Goal: Feedback & Contribution: Submit feedback/report problem

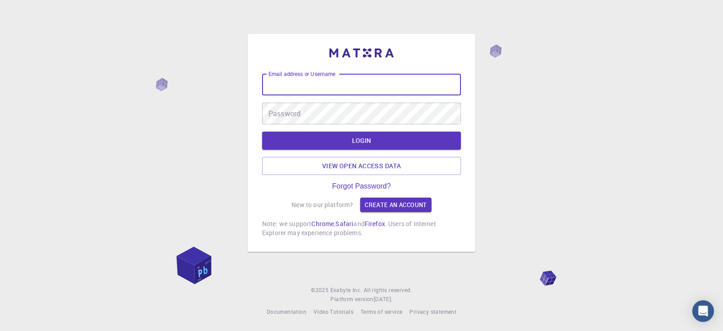
type input "kanrei"
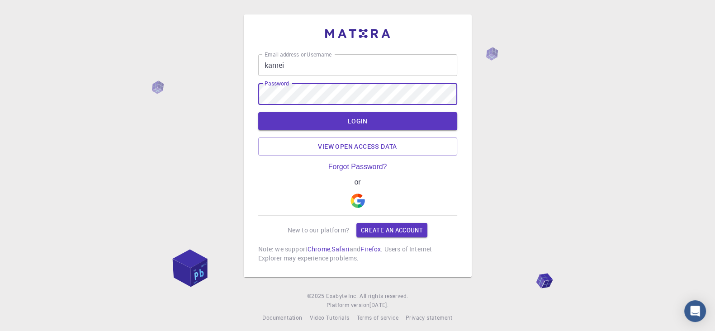
click at [258, 112] on button "LOGIN" at bounding box center [357, 121] width 199 height 18
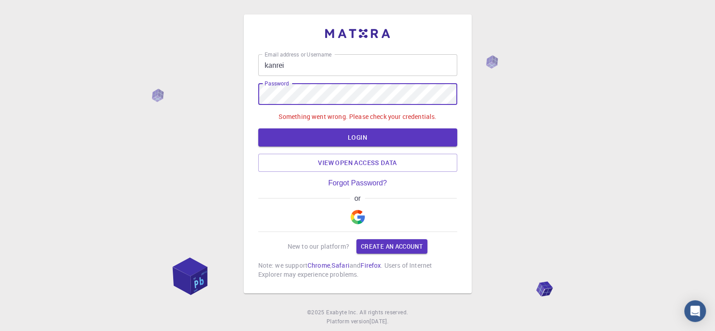
click at [233, 94] on div "Email address or Username kanrei Email address or Username Password Password So…" at bounding box center [357, 176] width 715 height 353
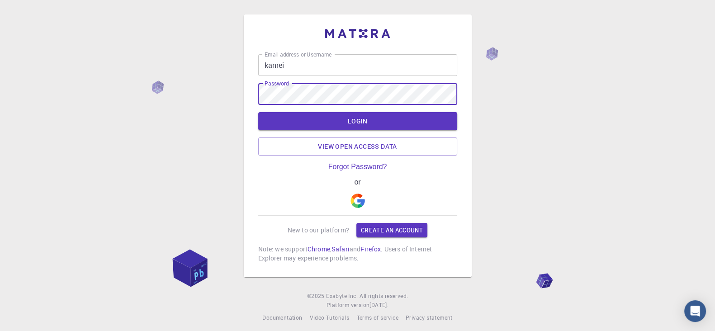
click at [258, 112] on button "LOGIN" at bounding box center [357, 121] width 199 height 18
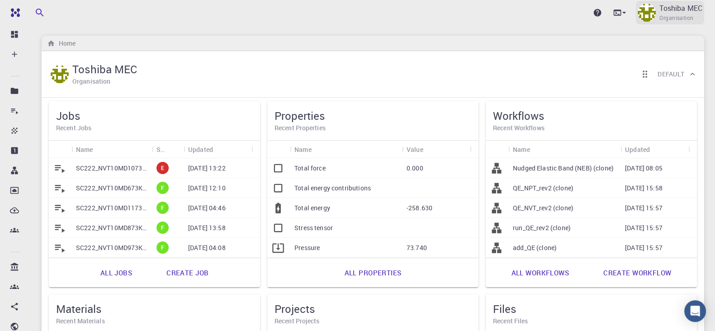
click at [661, 17] on span "Organisation" at bounding box center [676, 18] width 34 height 9
click at [668, 14] on span "Organisation" at bounding box center [676, 18] width 34 height 9
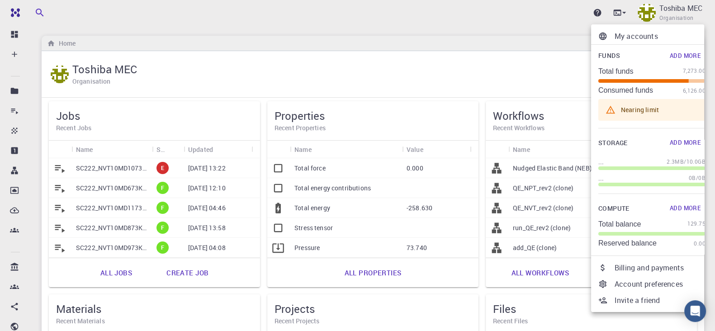
click at [631, 271] on p "Billing and payments" at bounding box center [659, 267] width 91 height 11
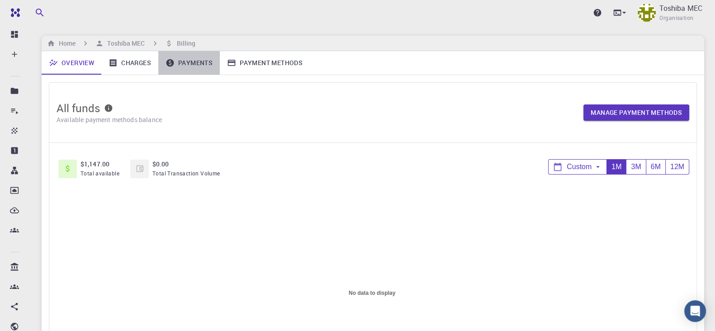
click at [192, 63] on link "Payments" at bounding box center [188, 63] width 61 height 24
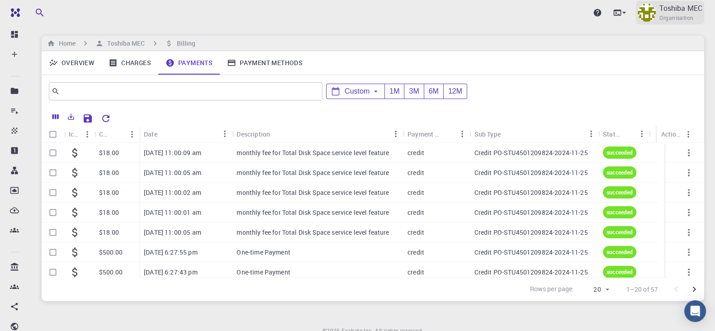
click at [669, 14] on span "Organisation" at bounding box center [676, 18] width 34 height 9
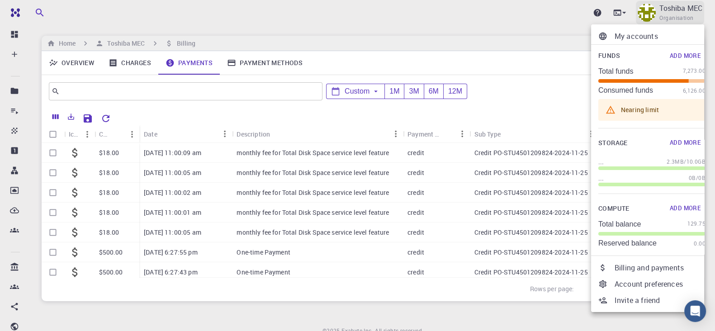
click at [669, 13] on div at bounding box center [357, 165] width 715 height 331
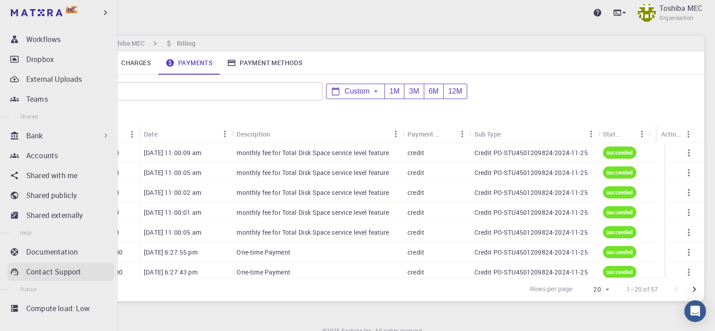
scroll to position [139, 0]
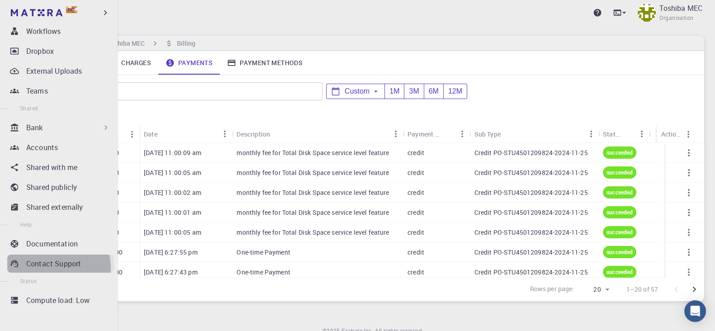
click at [56, 267] on p "Contact Support" at bounding box center [53, 263] width 55 height 11
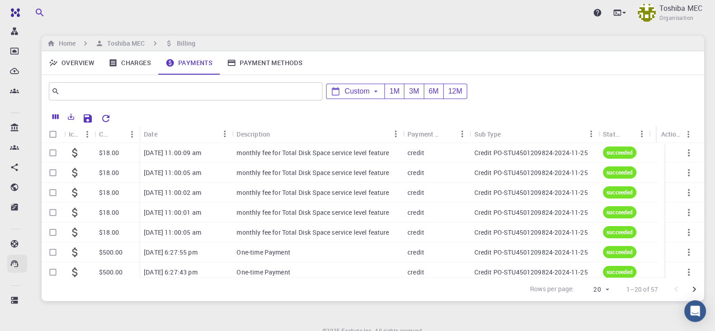
scroll to position [0, 0]
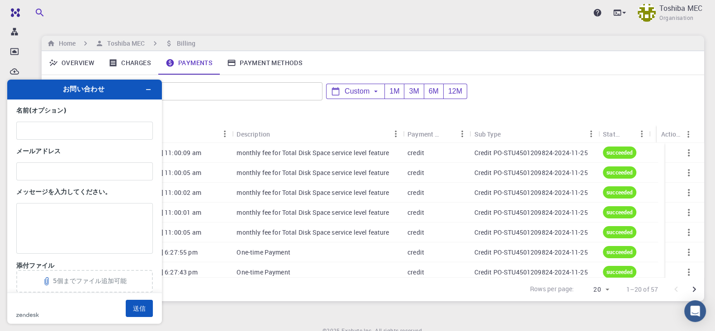
drag, startPoint x: 52, startPoint y: 90, endPoint x: 52, endPoint y: 71, distance: 19.0
click at [52, 72] on html "お問い合わせ 名前 (オプション) メールアドレス メッセージを入力してください。 添付ファイル 5個までファイル追加可能 zendesk .cls-1{fi…" at bounding box center [84, 201] width 169 height 259
click at [54, 128] on input "名前 (オプション)" at bounding box center [84, 131] width 136 height 18
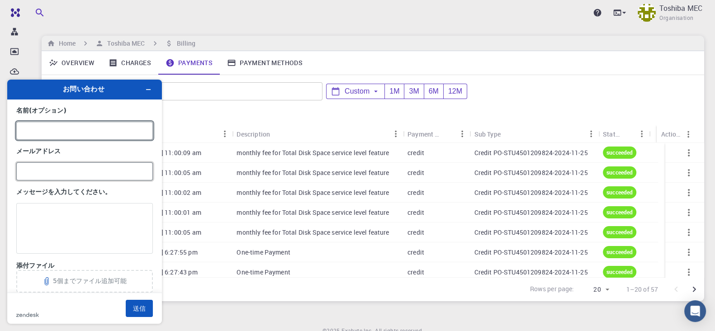
click at [47, 173] on input "メールアドレス" at bounding box center [84, 171] width 136 height 18
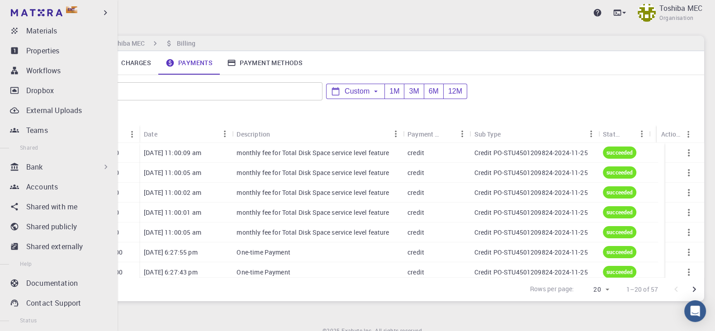
scroll to position [83, 0]
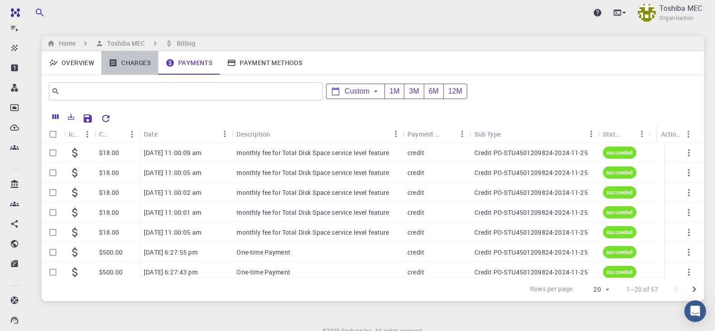
click at [127, 61] on link "Charges" at bounding box center [129, 63] width 57 height 24
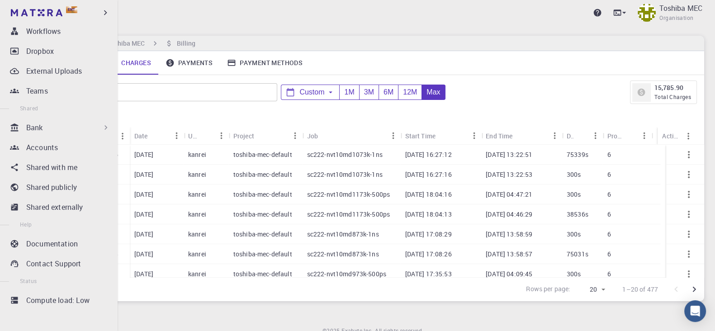
scroll to position [40, 0]
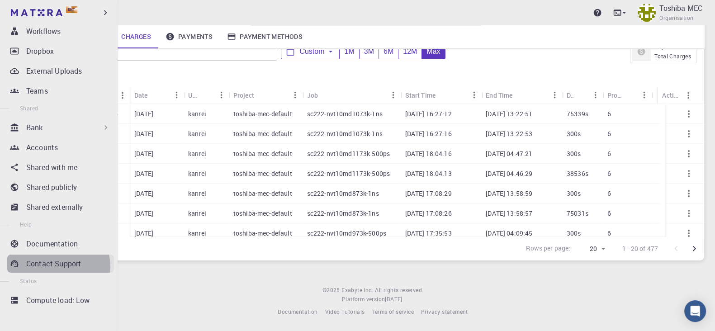
click at [55, 266] on p "Contact Support" at bounding box center [53, 263] width 55 height 11
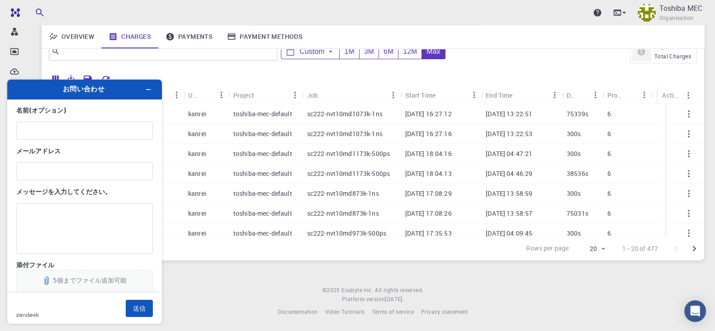
scroll to position [18, 0]
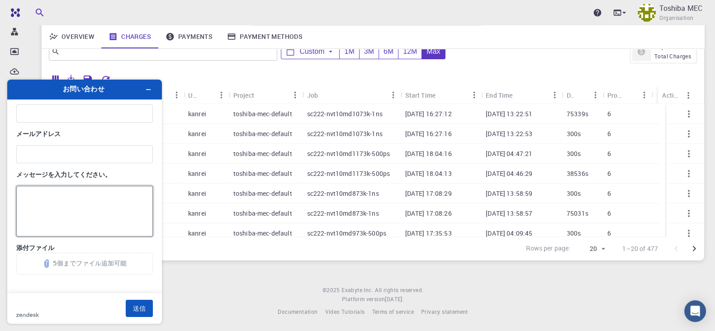
click at [47, 197] on textarea "メッセージを入力してください。" at bounding box center [84, 211] width 136 height 51
click at [79, 202] on textarea "メッセージを入力してください。" at bounding box center [84, 211] width 136 height 51
paste textarea "E-mail : [PERSON_NAME][EMAIL_ADDRESS][DOMAIN_NAME]"
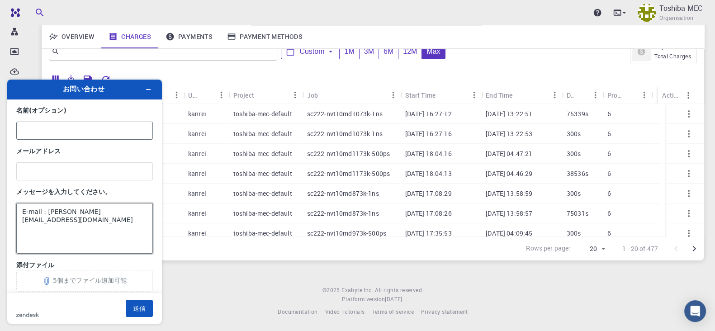
type textarea "E-mail : [PERSON_NAME][EMAIL_ADDRESS][DOMAIN_NAME]"
click at [49, 133] on input "名前 (オプション)" at bounding box center [84, 131] width 136 height 18
type input "kanrei"
click at [29, 221] on textarea "E-mail : [PERSON_NAME][EMAIL_ADDRESS][DOMAIN_NAME]" at bounding box center [84, 228] width 136 height 51
click at [20, 214] on textarea "E-mail : [PERSON_NAME][EMAIL_ADDRESS][DOMAIN_NAME]" at bounding box center [84, 228] width 136 height 51
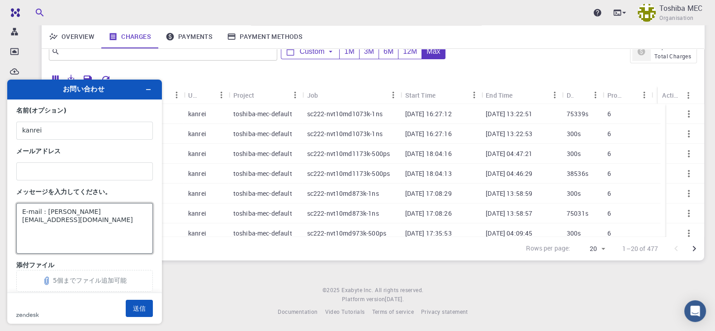
paste textarea "User account name：toshiba-mec User name：[PERSON_NAME]"
type textarea "User account name：toshiba-mec User name：[PERSON_NAME] E-mail : [PERSON_NAME][EM…"
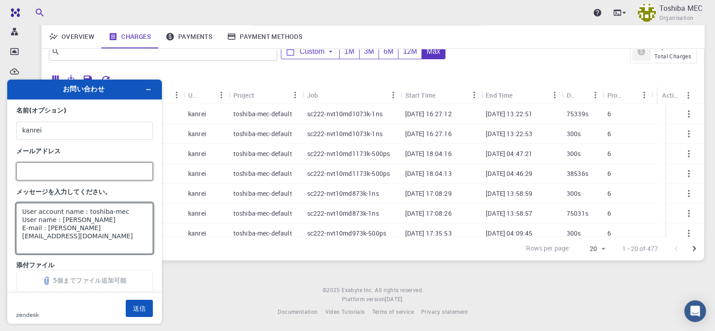
click at [38, 174] on input "メールアドレス" at bounding box center [84, 171] width 136 height 18
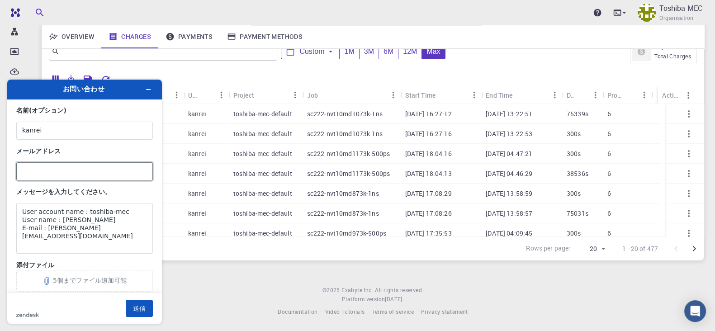
paste input "kanrei [PERSON_NAME]([PERSON_NAME] □ＰＩＴＣ○ＰＲＤ) <[PERSON_NAME][EMAIL_ADDRESS][DOM…"
type input "k"
drag, startPoint x: 45, startPoint y: 230, endPoint x: 133, endPoint y: 230, distance: 87.7
click at [133, 230] on textarea "User account name：toshiba-mec User name：[PERSON_NAME] E-mail : [PERSON_NAME][EM…" at bounding box center [84, 228] width 136 height 51
click at [68, 170] on input "メールアドレス" at bounding box center [84, 171] width 136 height 18
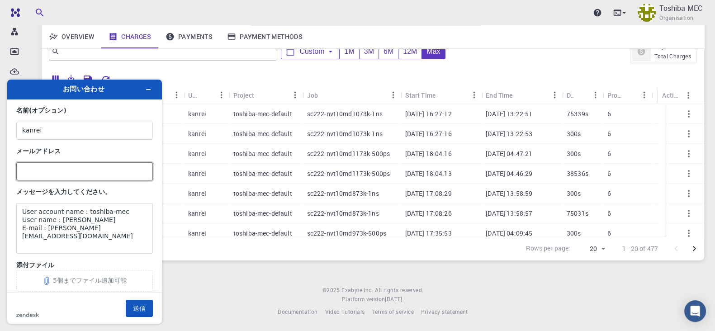
paste input "[PERSON_NAME][EMAIL_ADDRESS][DOMAIN_NAME]"
type input "[PERSON_NAME][EMAIL_ADDRESS][DOMAIN_NAME]"
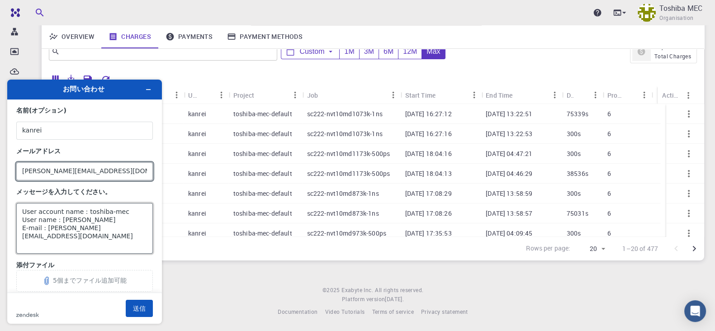
click at [89, 225] on textarea "User account name：toshiba-mec User name：[PERSON_NAME] E-mail : [PERSON_NAME][EM…" at bounding box center [84, 228] width 136 height 51
click at [38, 211] on textarea "User account name：toshiba-mec User name：[PERSON_NAME] E-mail : [PERSON_NAME][EM…" at bounding box center [84, 228] width 136 height 51
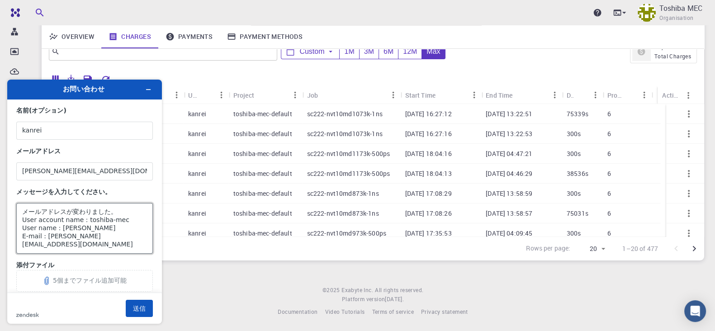
click at [140, 235] on textarea "メールアドレスが変わりました。 User account name：toshiba-mec User name：[PERSON_NAME] E-mail : …" at bounding box center [84, 228] width 136 height 51
type textarea "メールアドレスが変わりました。 User account name：toshiba-mec User name：[PERSON_NAME] E-mail : …"
click at [135, 304] on button "送信" at bounding box center [139, 308] width 27 height 17
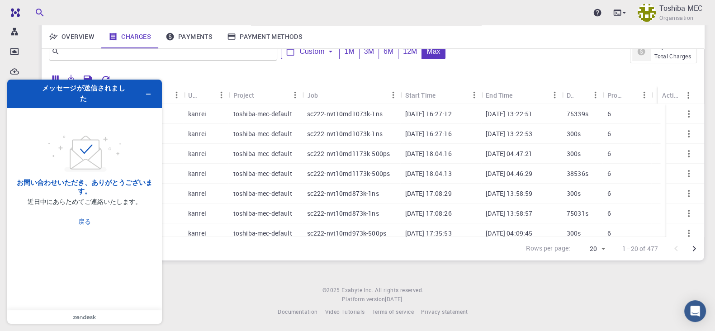
click at [219, 287] on footer "© [DATE] Exabyte Inc. All rights reserved. Platform version [DATE] . Documentat…" at bounding box center [373, 301] width 684 height 31
click at [150, 91] on icon "ウィジェットを最小化" at bounding box center [148, 94] width 6 height 6
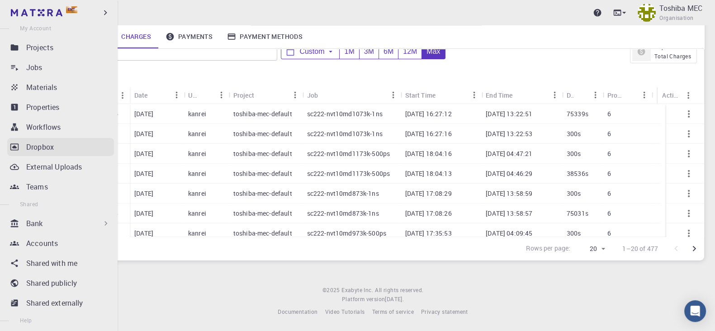
scroll to position [26, 0]
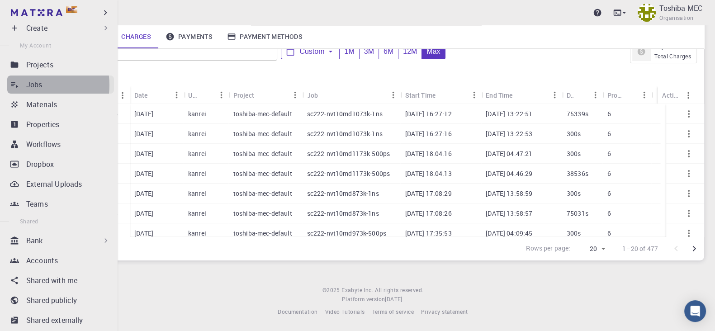
click at [34, 85] on p "Jobs" at bounding box center [34, 84] width 16 height 11
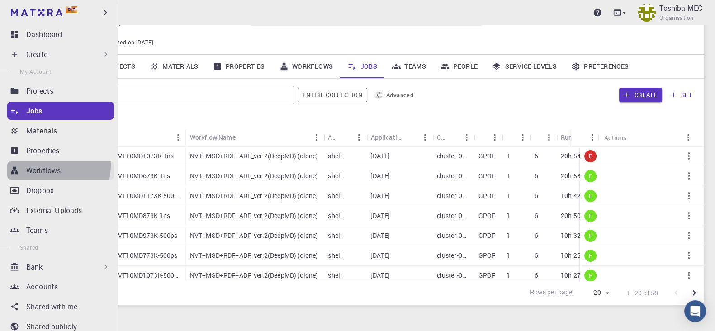
click at [41, 165] on p "Workflows" at bounding box center [43, 170] width 34 height 11
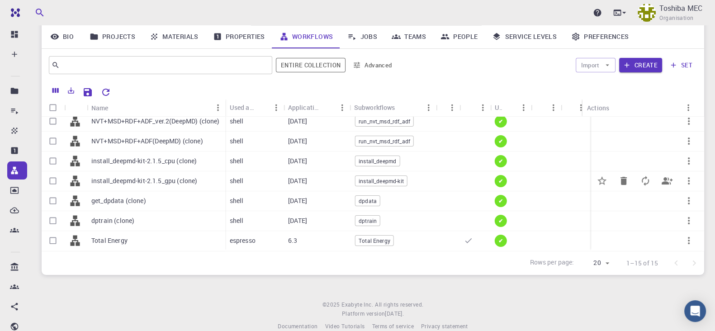
scroll to position [84, 0]
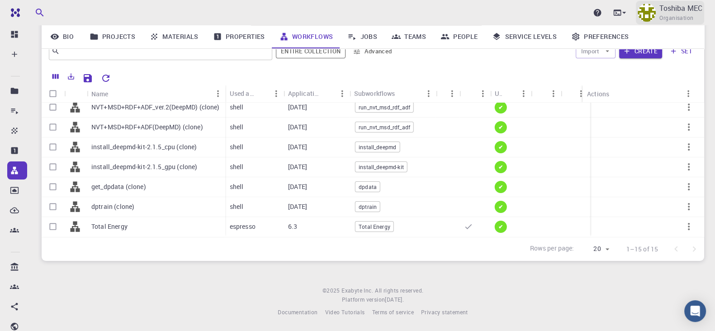
click at [663, 19] on span "Organisation" at bounding box center [676, 18] width 34 height 9
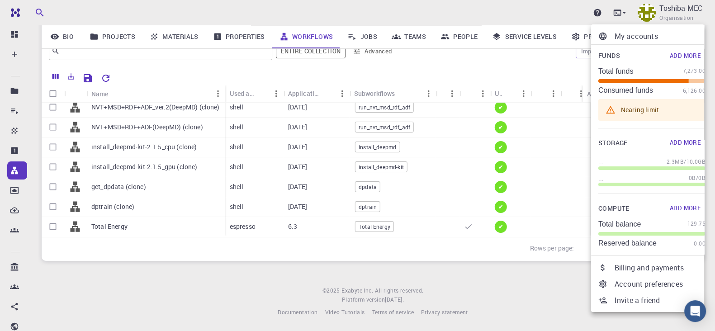
scroll to position [23, 0]
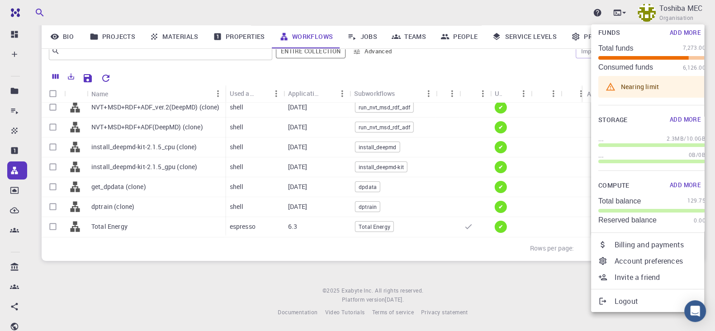
click at [635, 302] on p "Logout" at bounding box center [659, 301] width 91 height 11
